Goal: Task Accomplishment & Management: Use online tool/utility

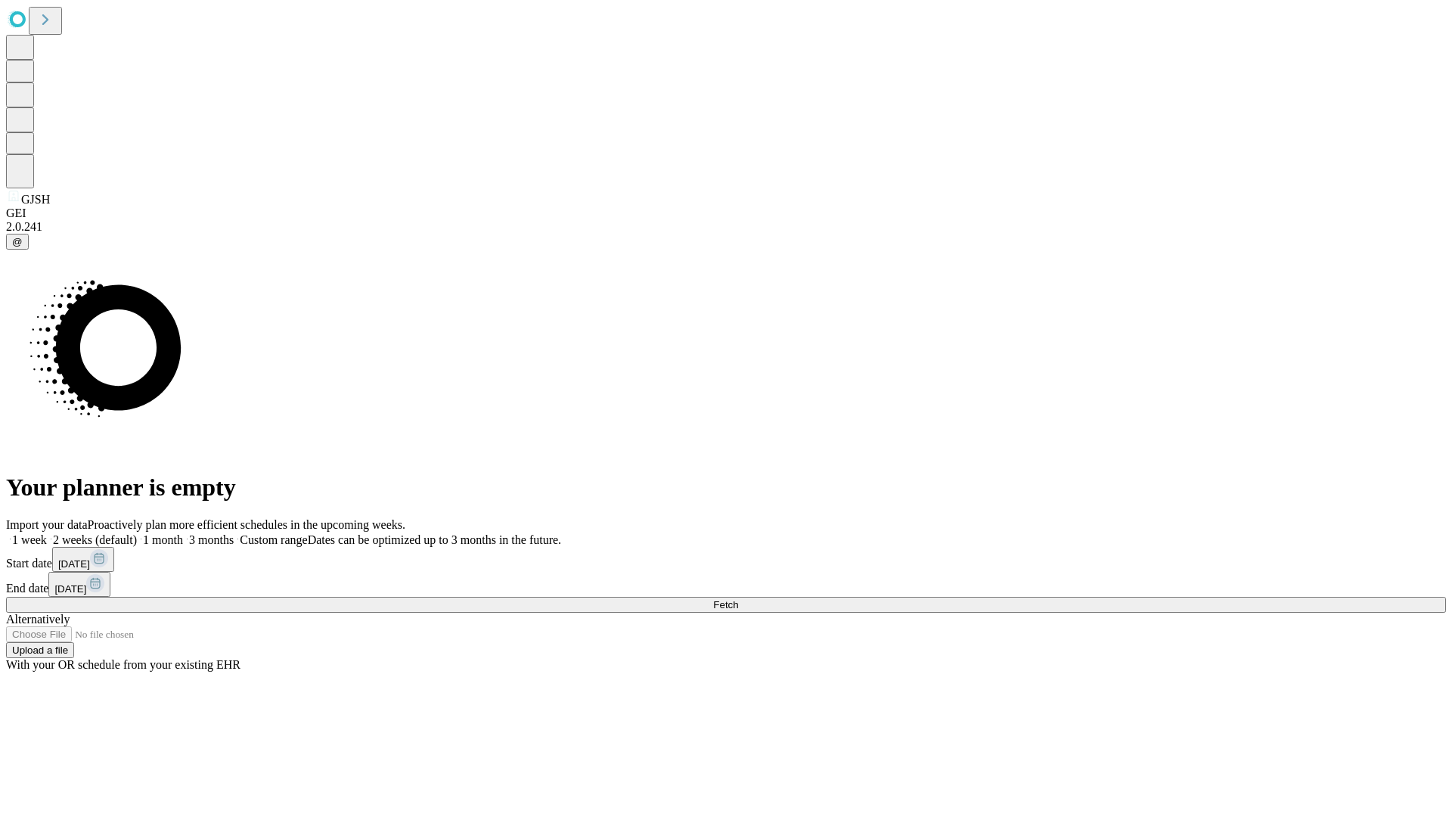
click at [738, 599] on span "Fetch" at bounding box center [725, 604] width 25 height 11
